Goal: Information Seeking & Learning: Learn about a topic

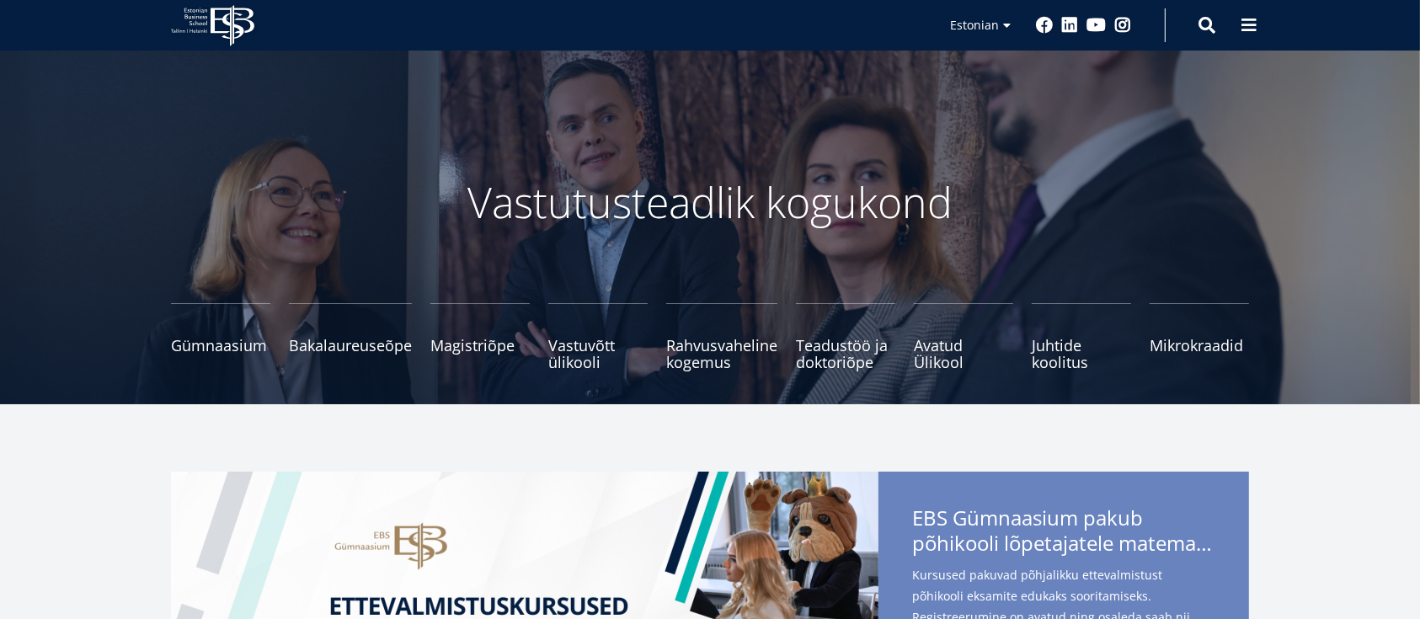
scroll to position [224, 0]
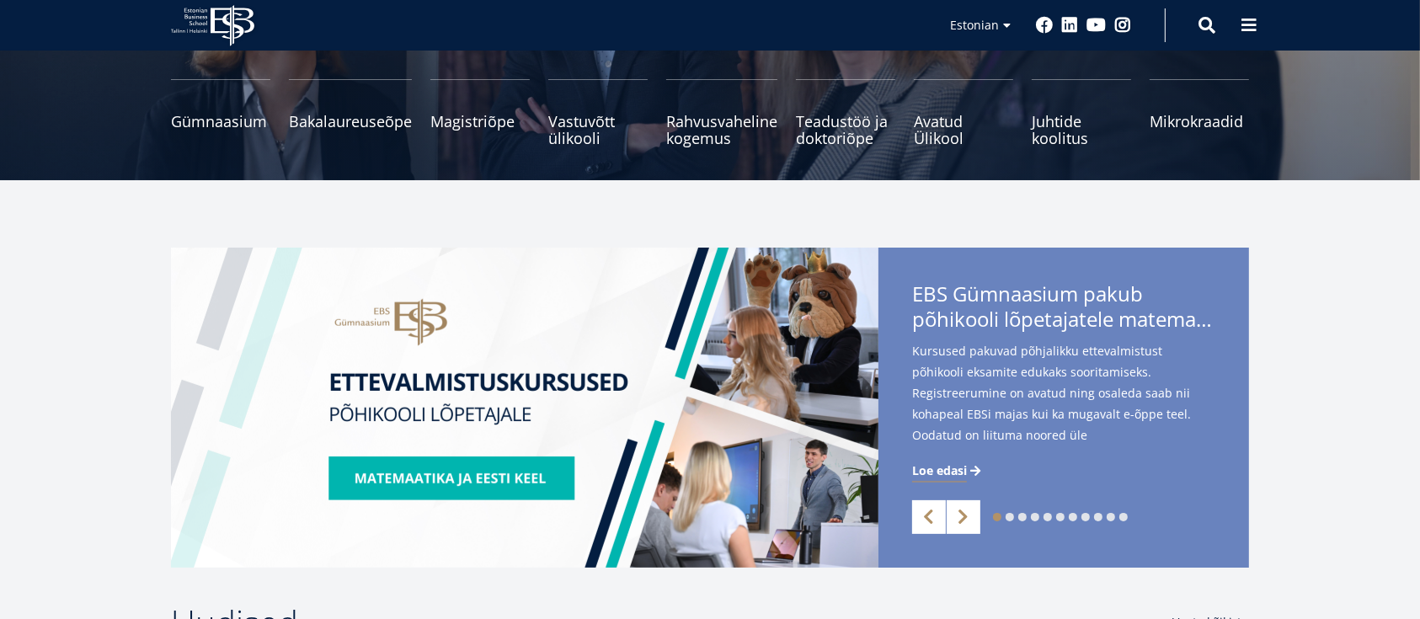
click at [957, 467] on span "Loe edasi" at bounding box center [939, 470] width 55 height 17
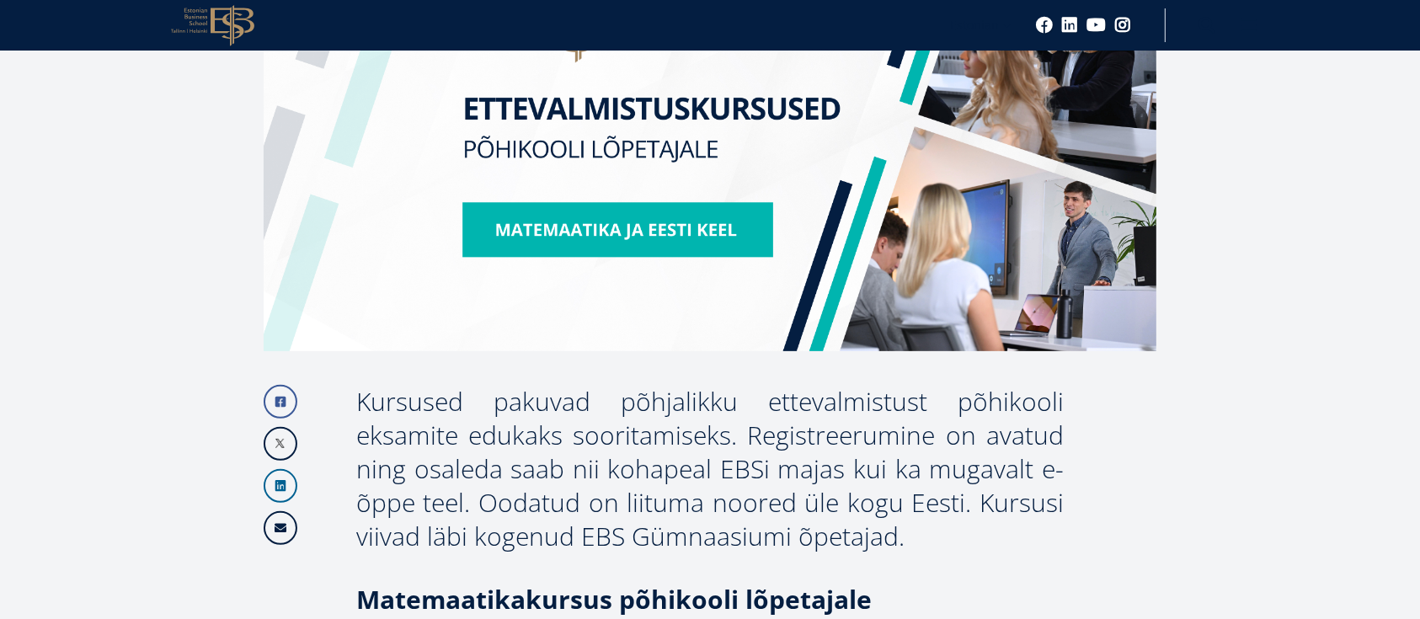
scroll to position [674, 0]
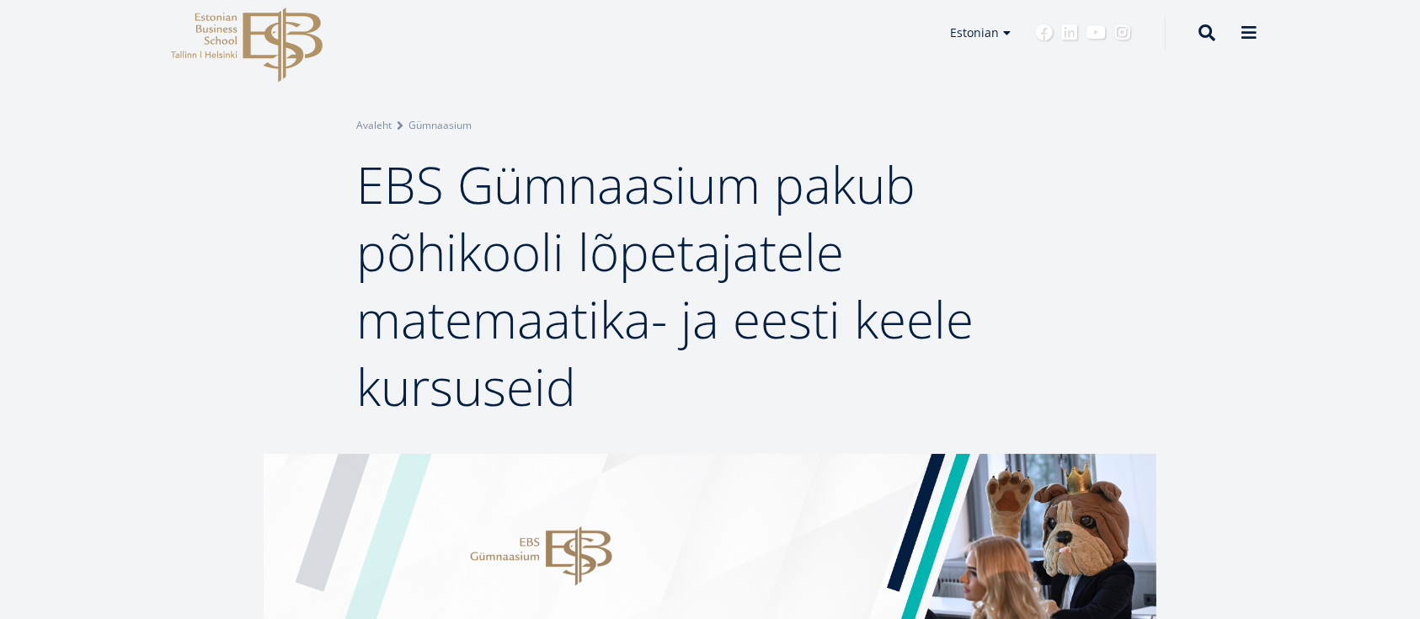
scroll to position [0, 0]
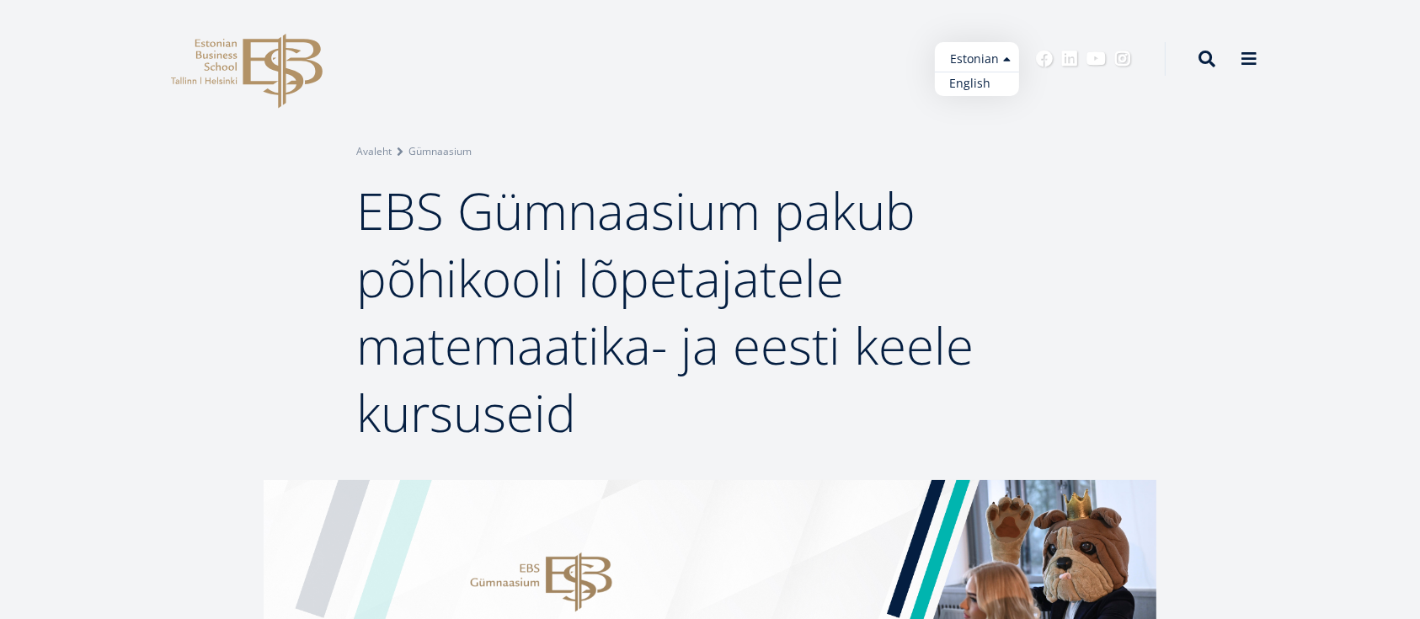
click at [980, 84] on link "English" at bounding box center [977, 84] width 84 height 24
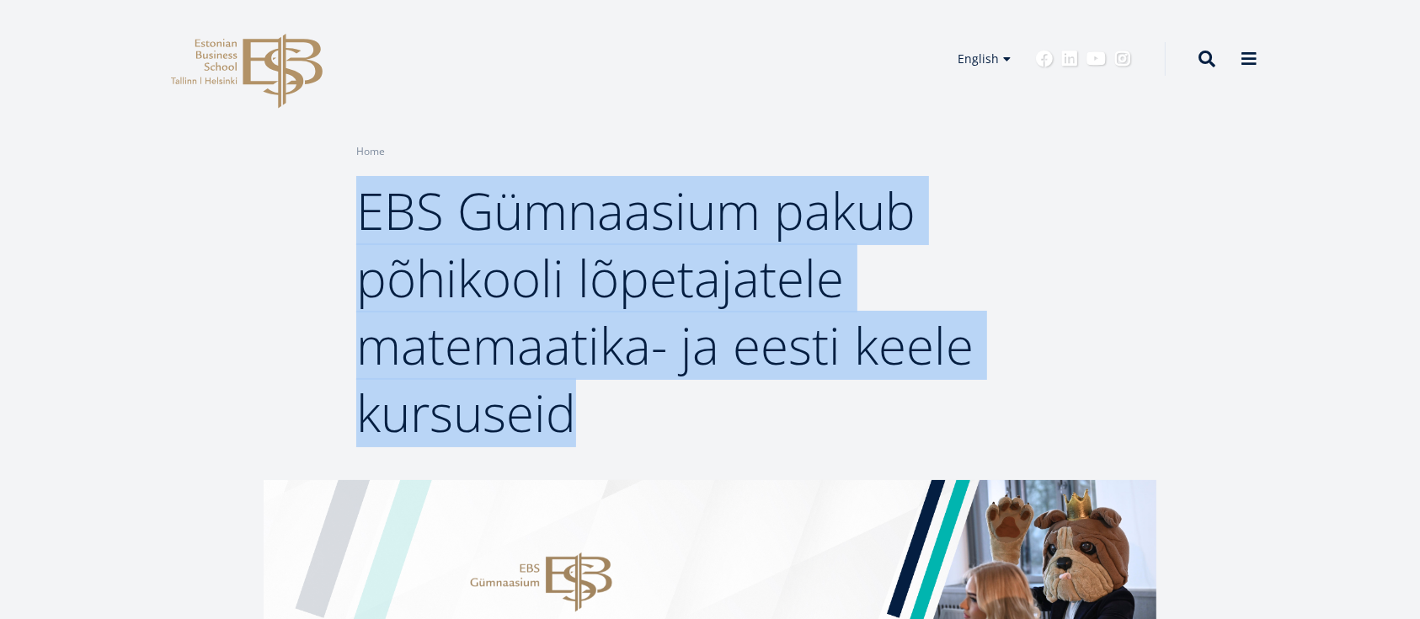
drag, startPoint x: 580, startPoint y: 421, endPoint x: 366, endPoint y: 230, distance: 286.9
click at [366, 230] on h1 "EBS Gümnaasium pakub põhikooli lõpetajatele matemaatika- ja eesti keele kursuse…" at bounding box center [709, 311] width 707 height 269
copy span "EBS Gümnaasium pakub põhikooli lõpetajatele matemaatika- ja eesti keele kursuse…"
